Goal: Find contact information: Find contact information

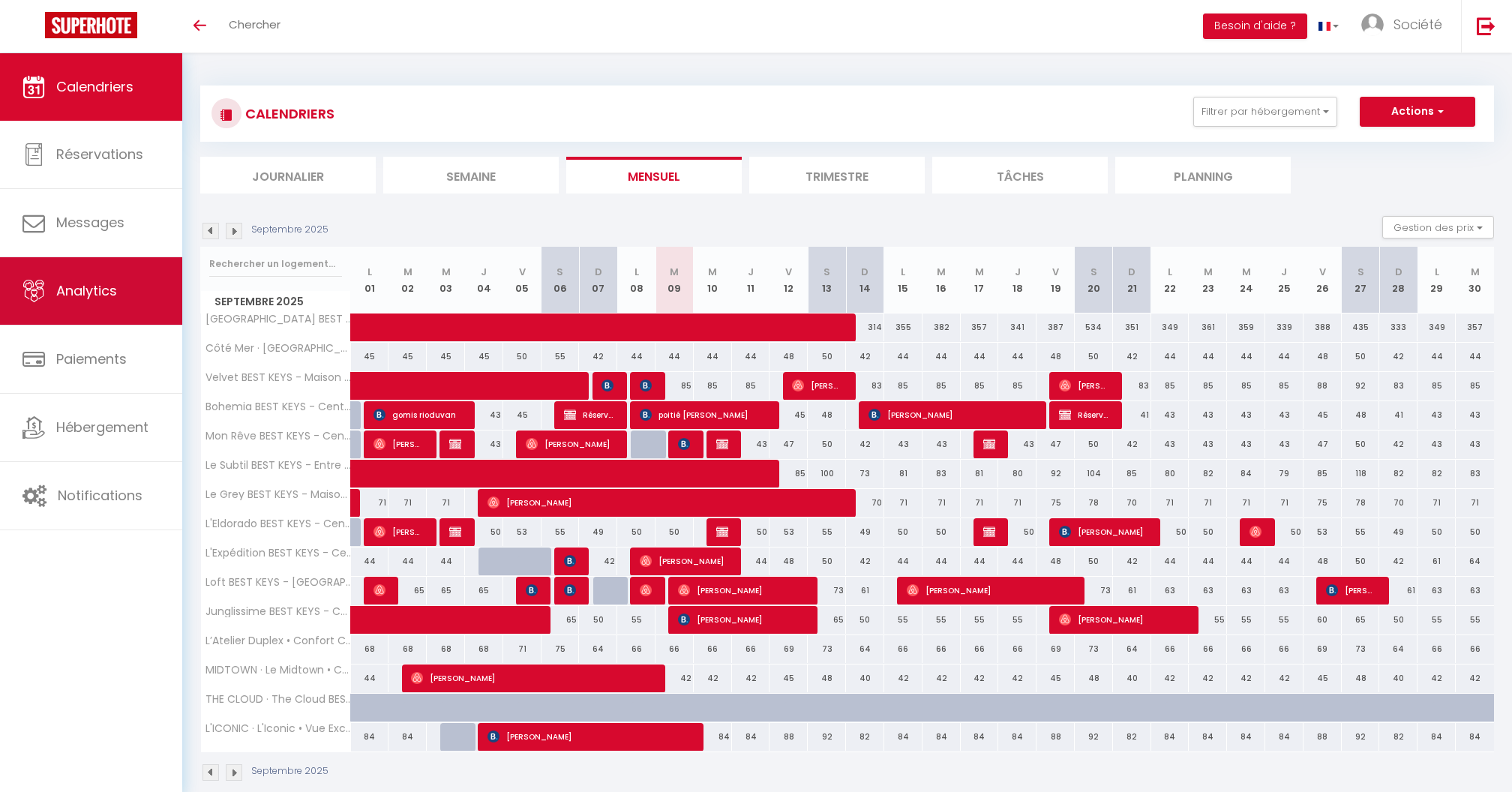
click at [106, 271] on link "Analytics" at bounding box center [91, 291] width 183 height 67
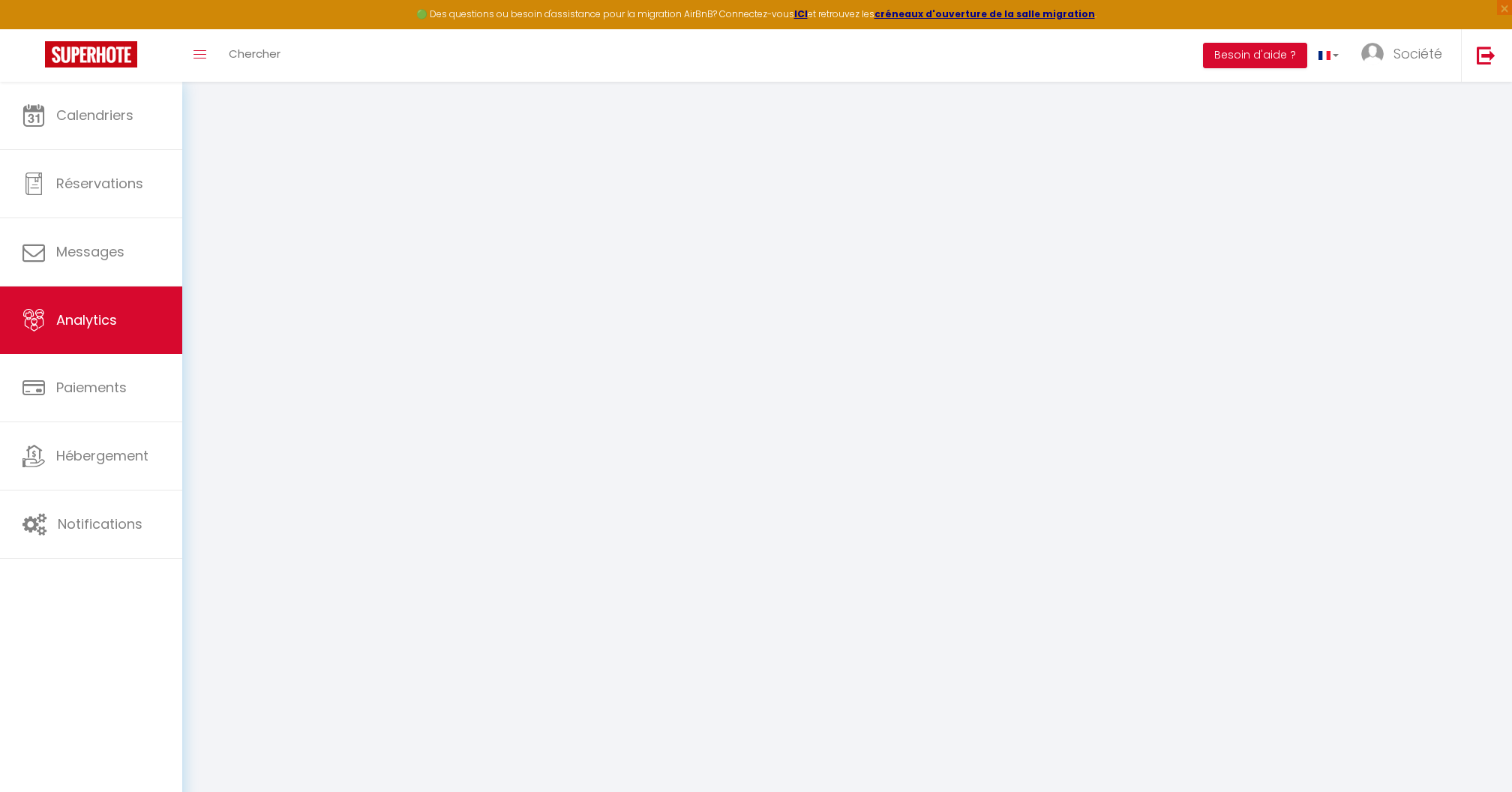
select select "2025"
select select "9"
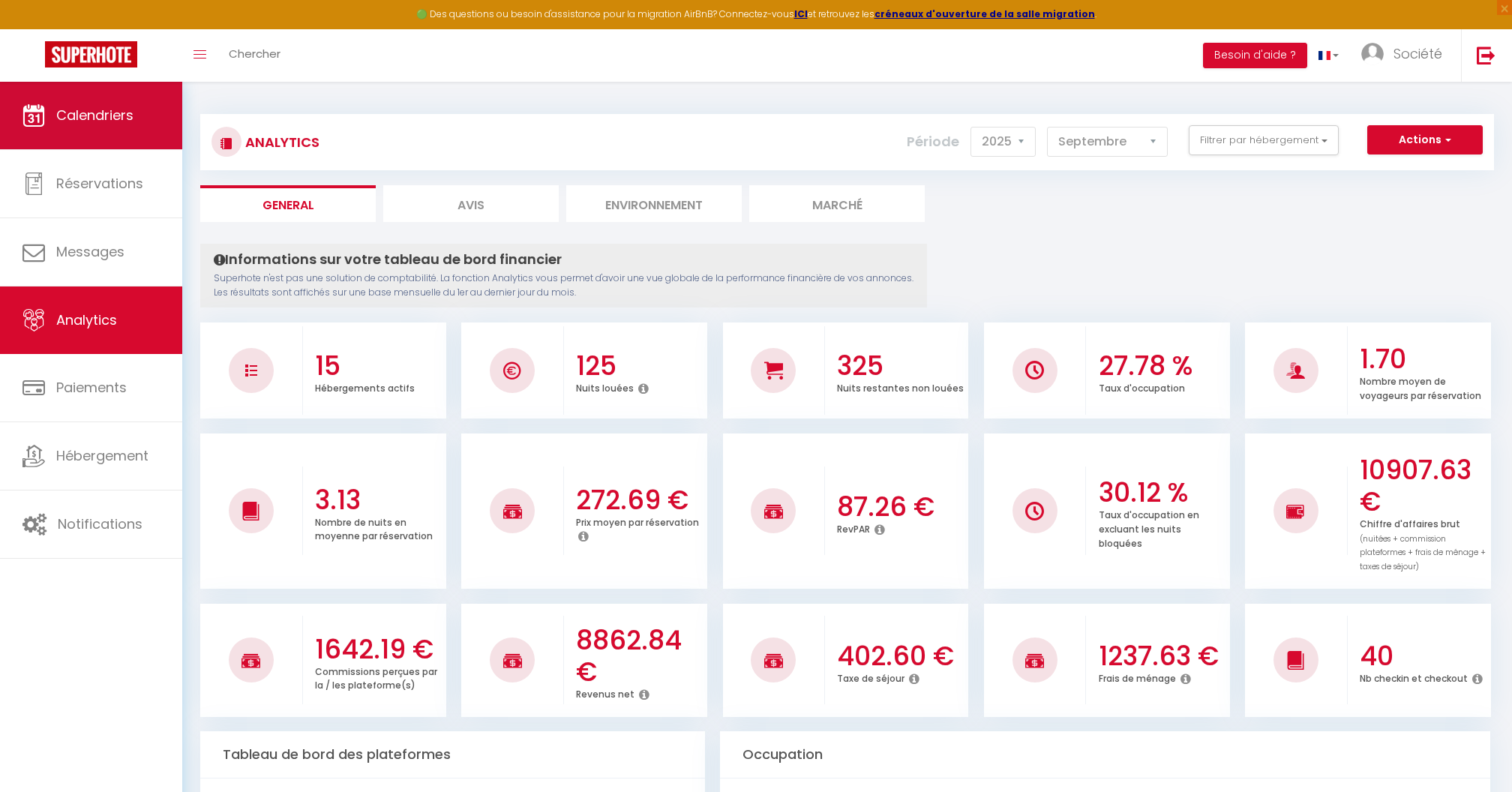
click at [84, 120] on span "Calendriers" at bounding box center [95, 115] width 77 height 19
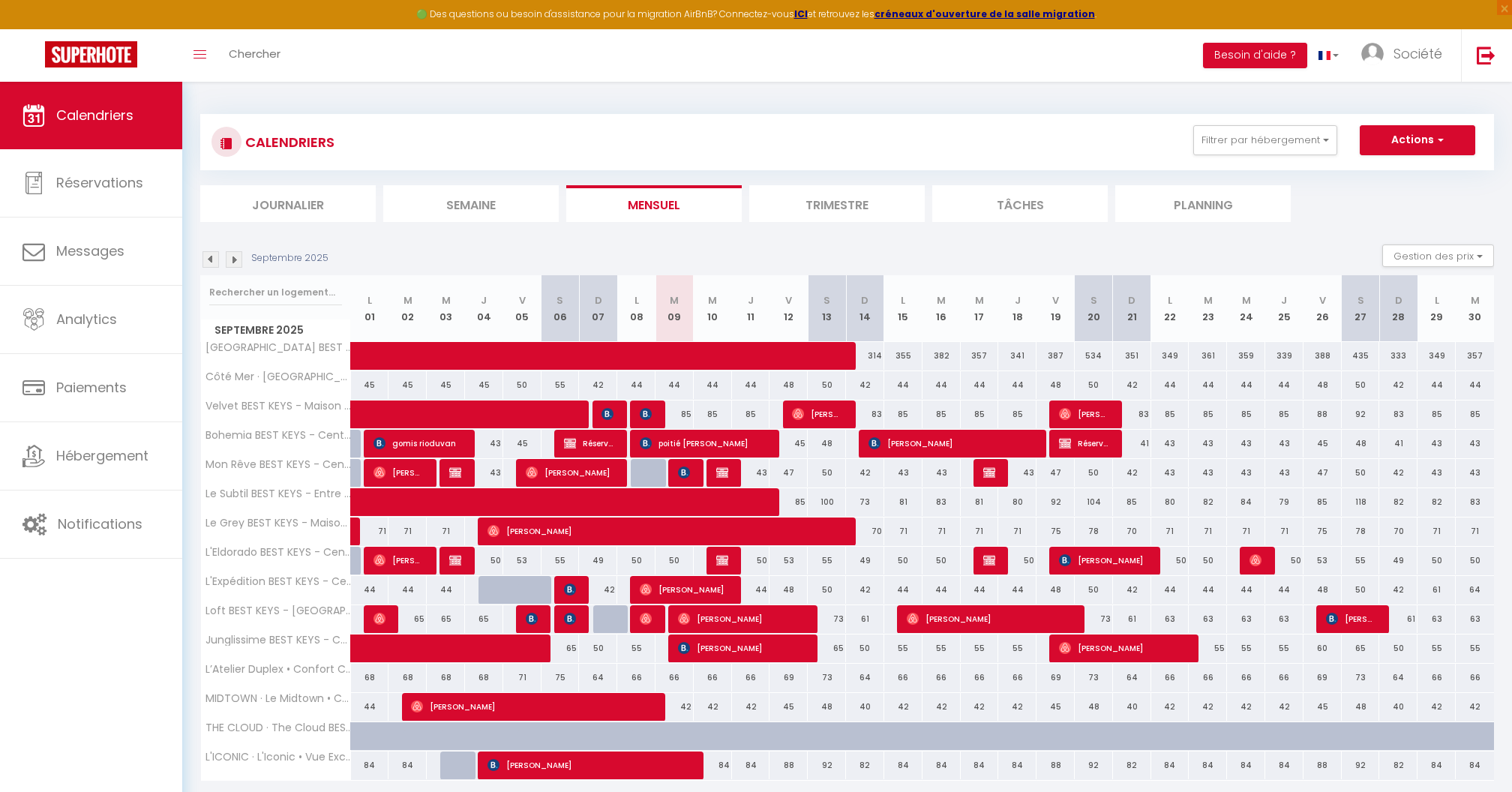
click at [688, 649] on img at bounding box center [684, 648] width 12 height 12
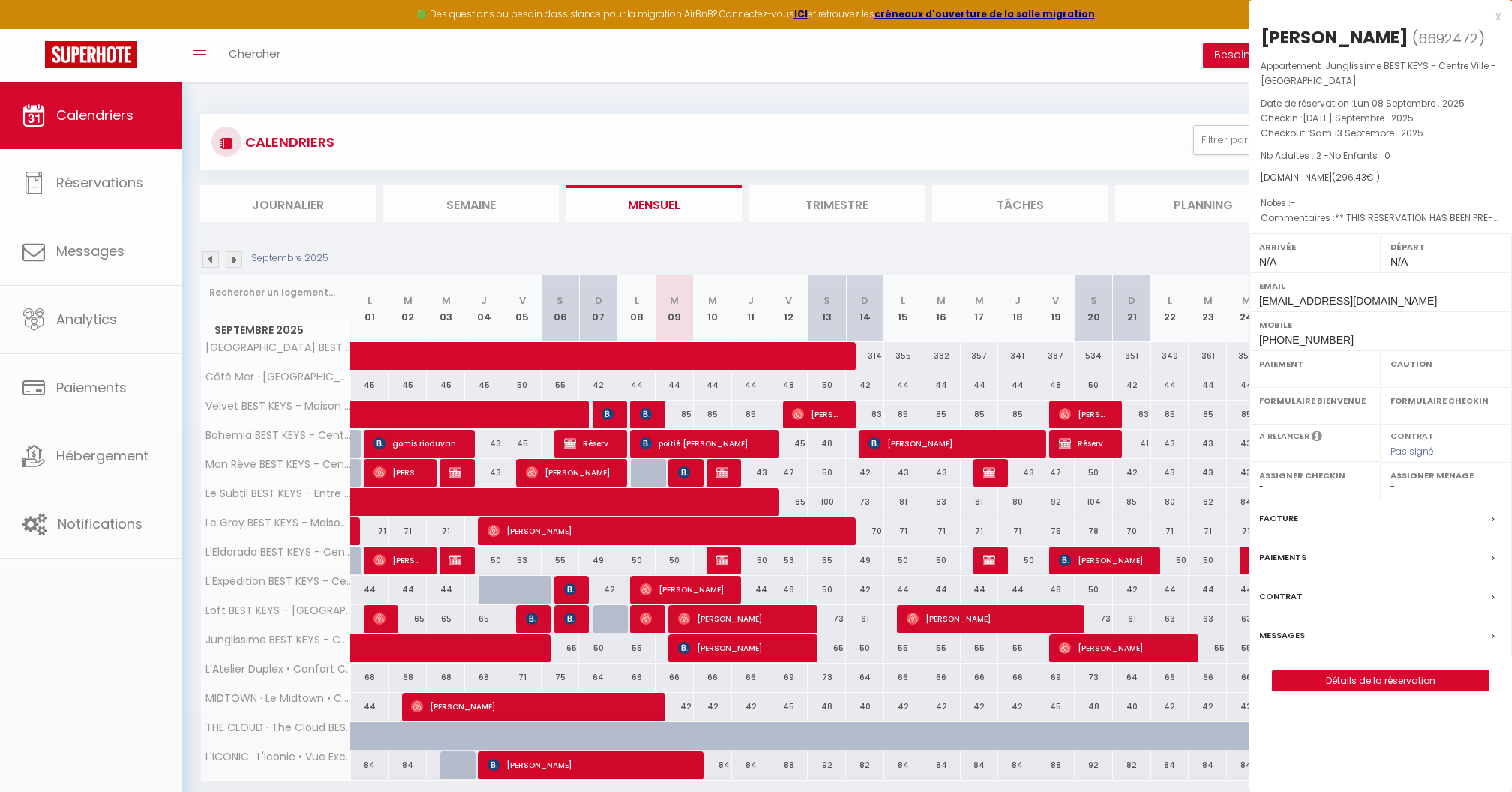
select select "OK"
select select "0"
select select "1"
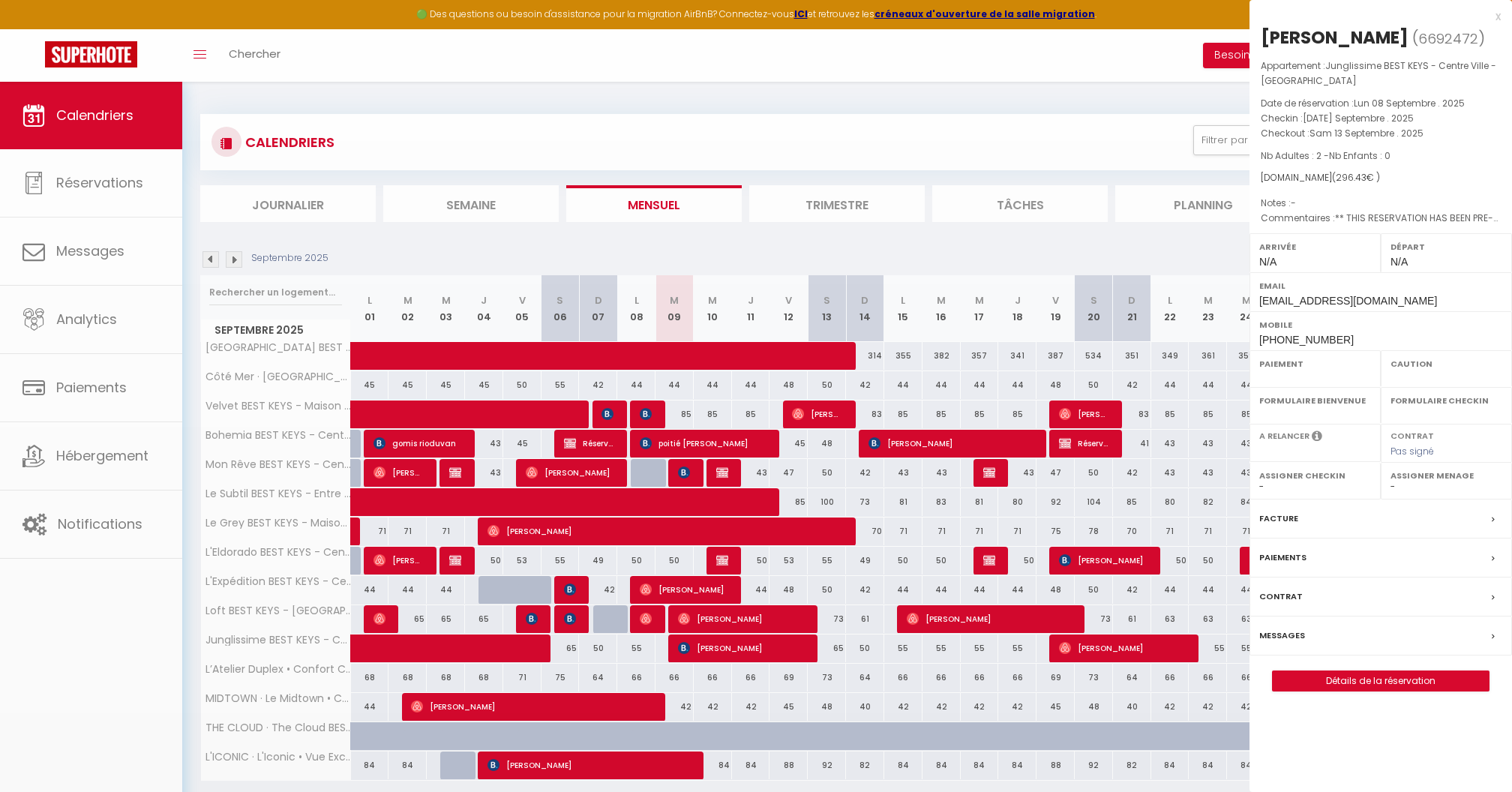
select select
select select "24973"
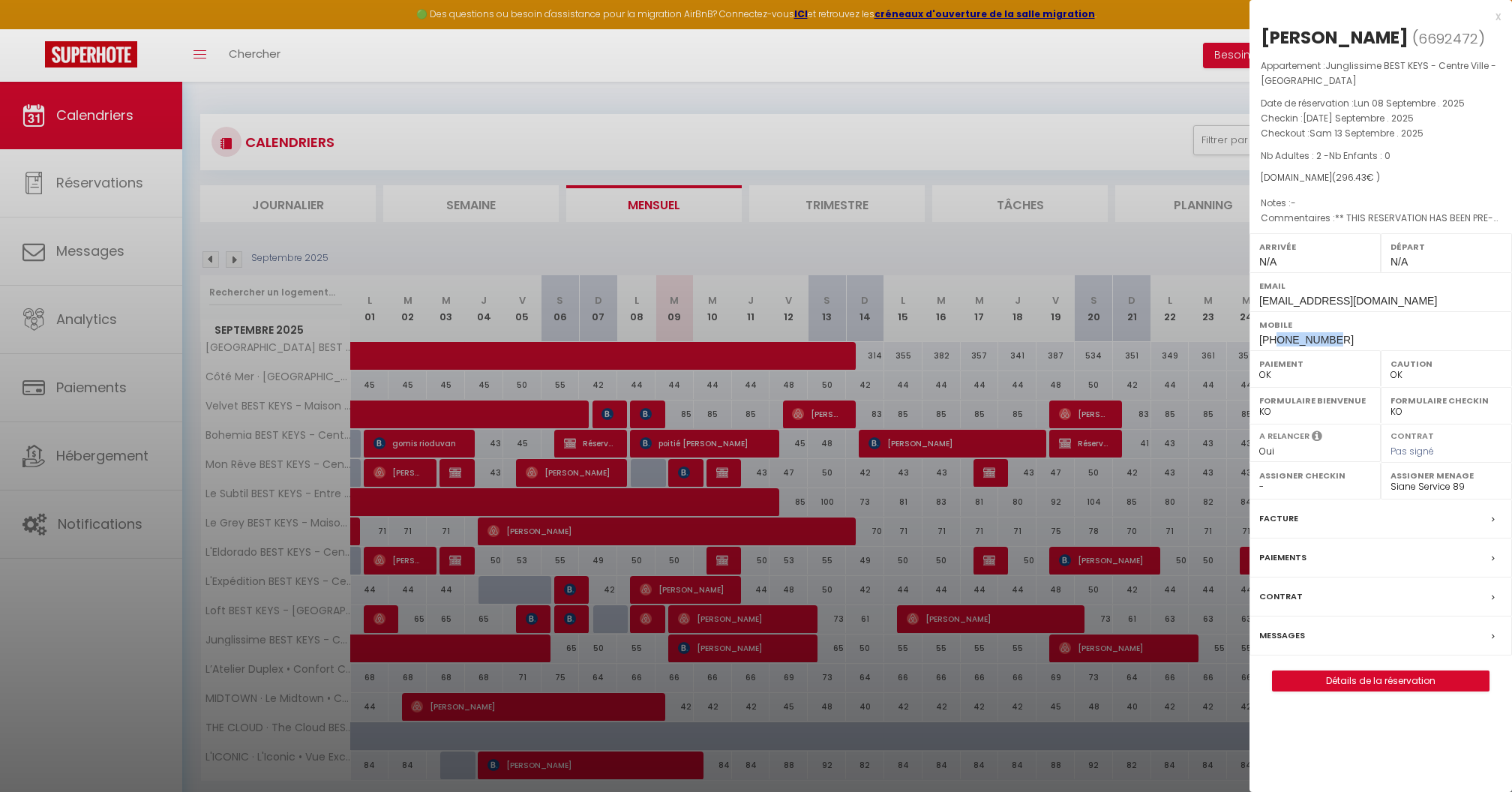
drag, startPoint x: 1334, startPoint y: 339, endPoint x: 1276, endPoint y: 339, distance: 58.0
click at [1276, 339] on div "Mobile [PHONE_NUMBER]" at bounding box center [1381, 330] width 262 height 39
copy span "609867316"
click at [1213, 39] on div at bounding box center [756, 396] width 1512 height 792
